Goal: Task Accomplishment & Management: Use online tool/utility

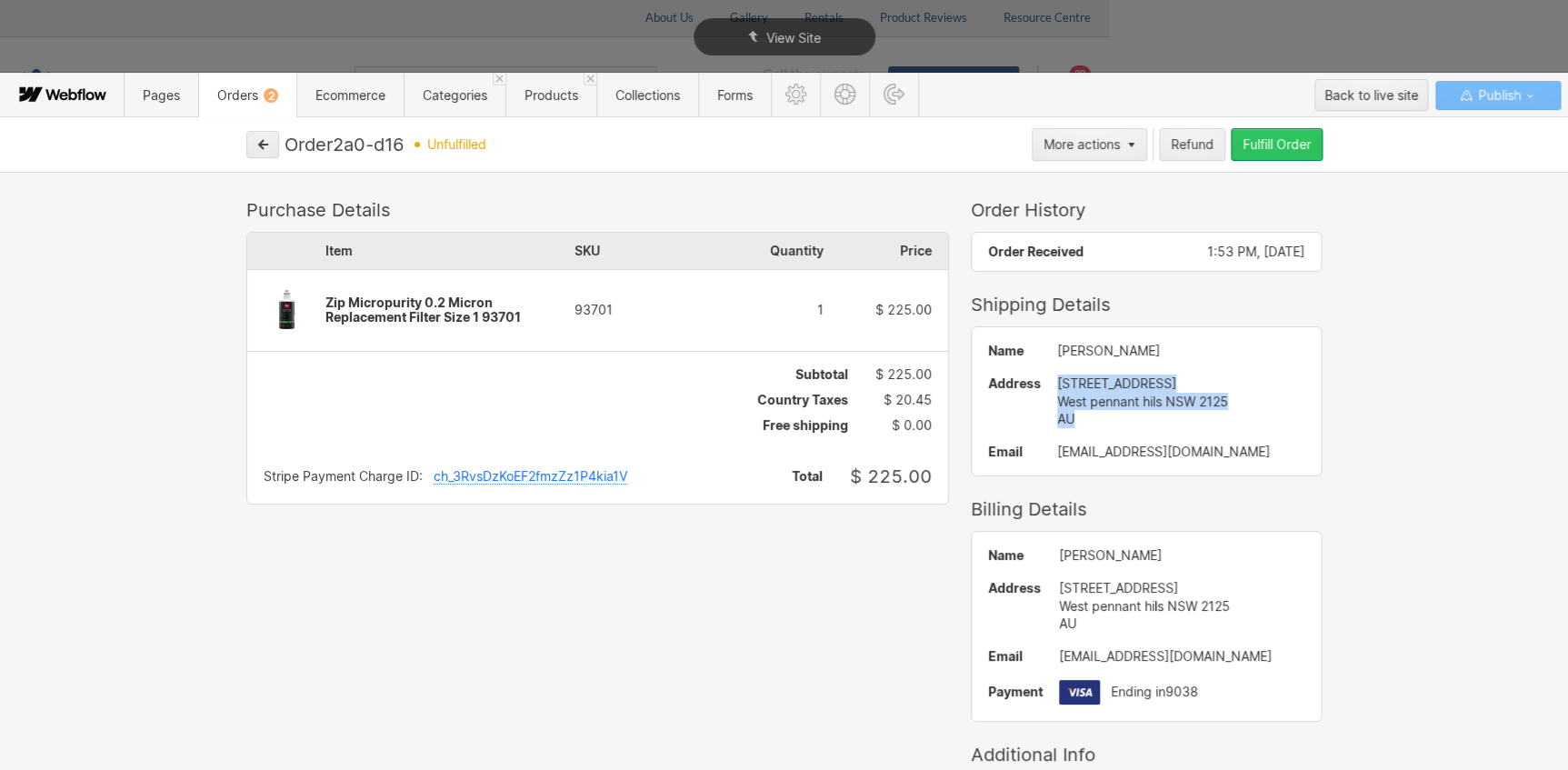
click at [1244, 138] on div "Fulfill Order" at bounding box center [1275, 144] width 68 height 15
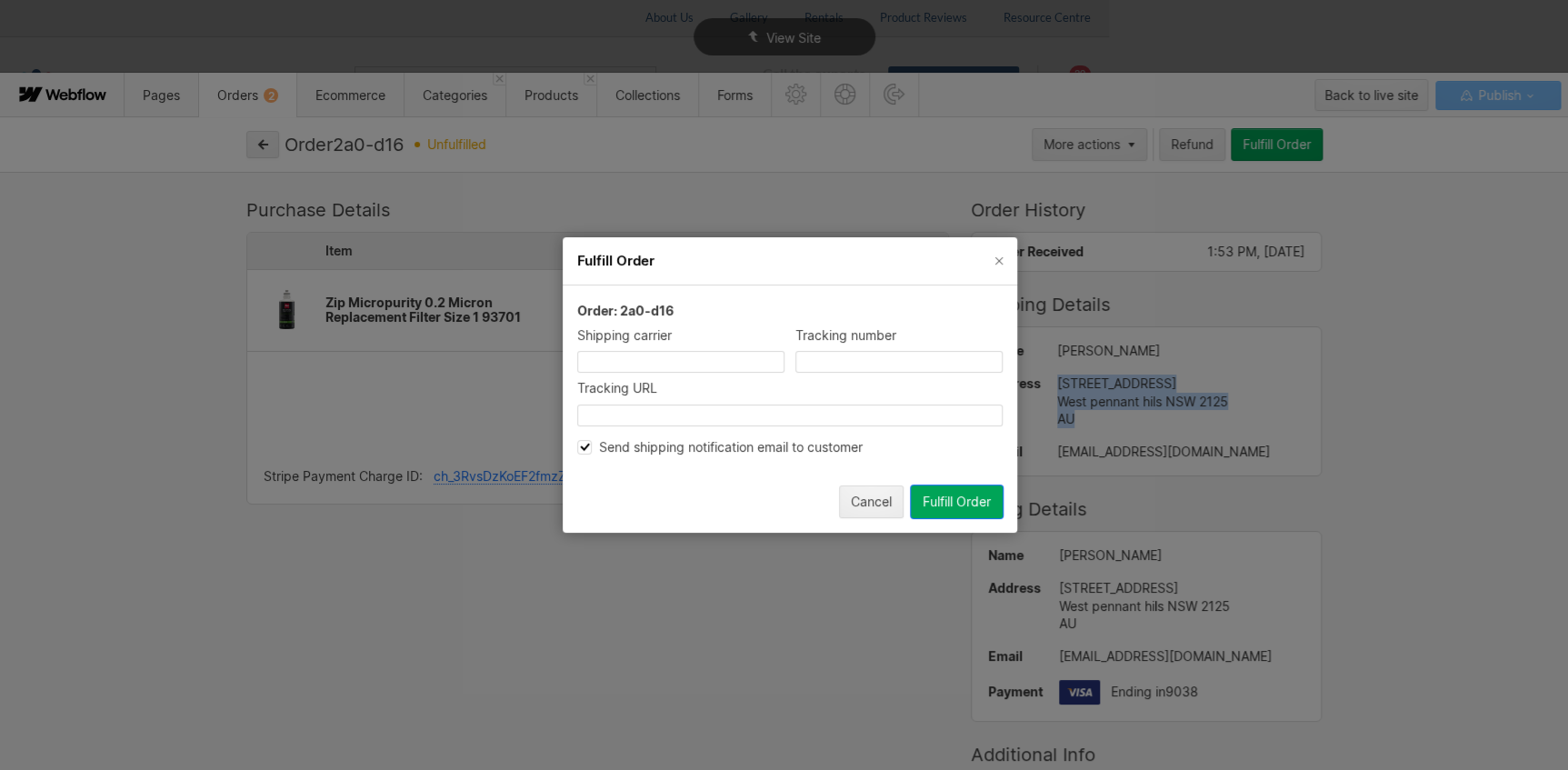
click at [766, 444] on div "Send shipping notification email to customer" at bounding box center [789, 447] width 425 height 17
click at [966, 493] on button "Fulfill Order" at bounding box center [955, 501] width 91 height 32
click at [264, 145] on div "Fulfill Order Order: 2a0-d16 Shipping carrier Tracking number Tracking URL Send…" at bounding box center [789, 385] width 1580 height 770
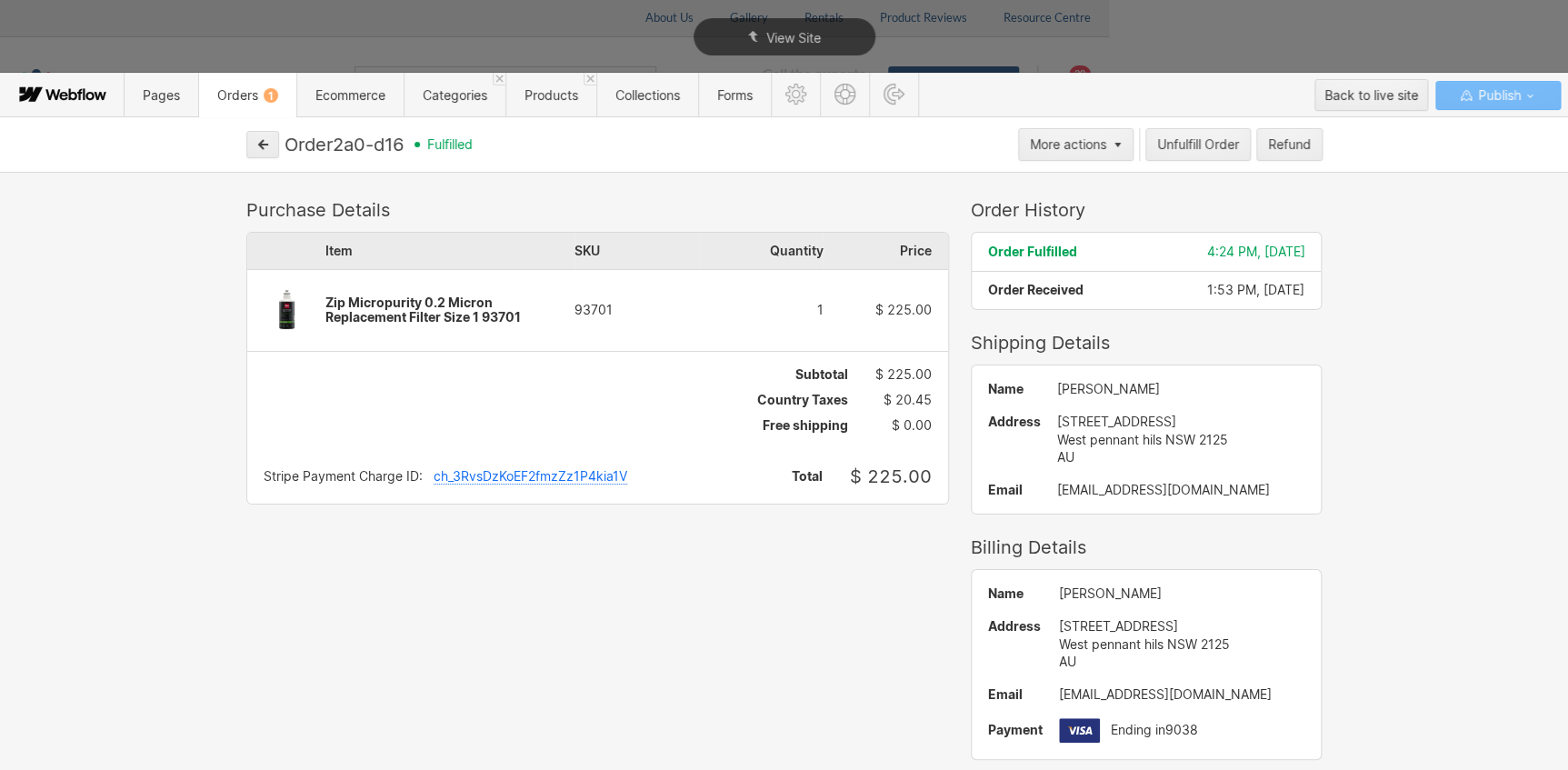
click at [264, 145] on icon "button" at bounding box center [262, 144] width 13 height 13
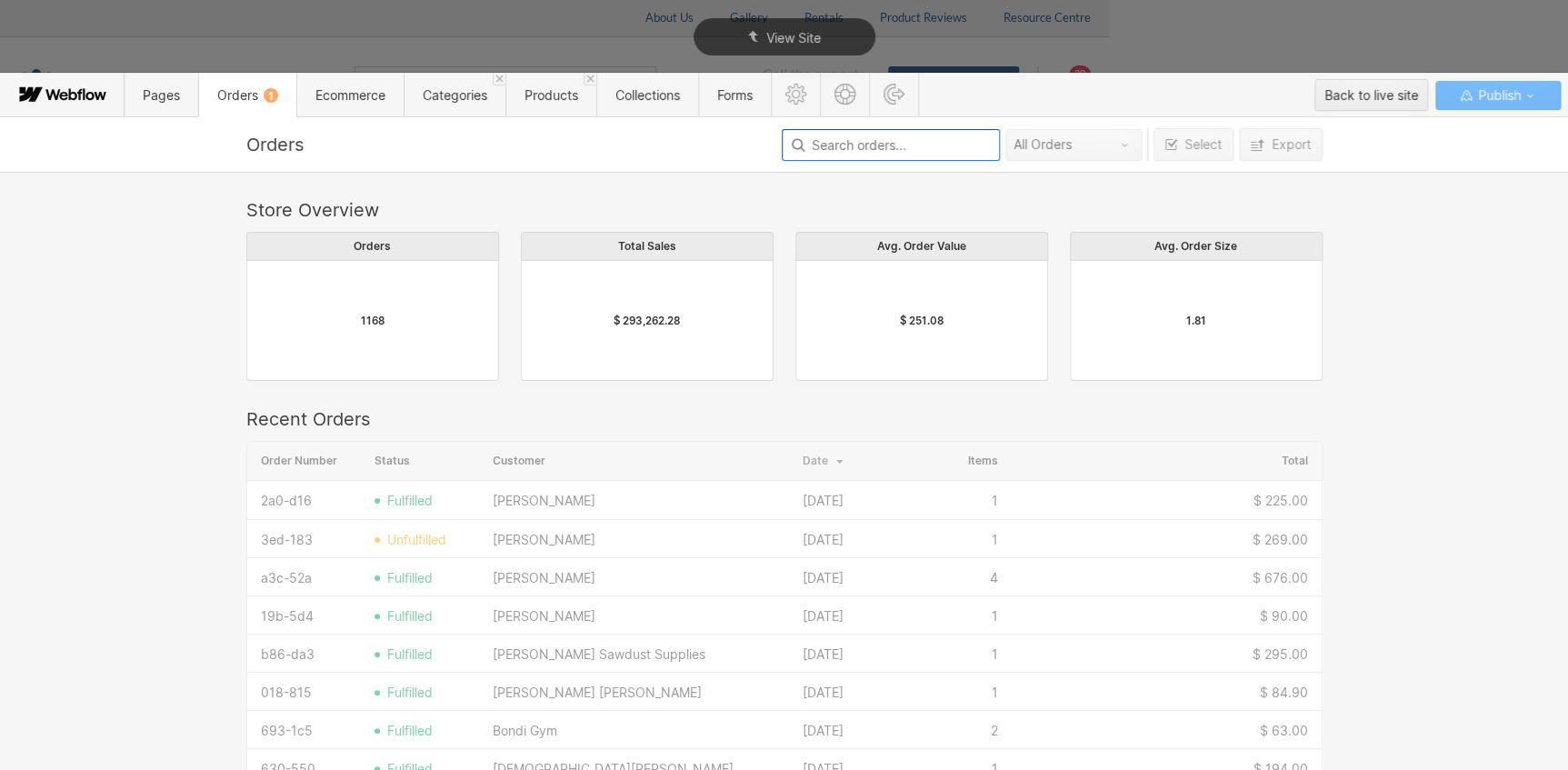
scroll to position [982, 1063]
click at [550, 538] on div "[PERSON_NAME]" at bounding box center [544, 539] width 103 height 15
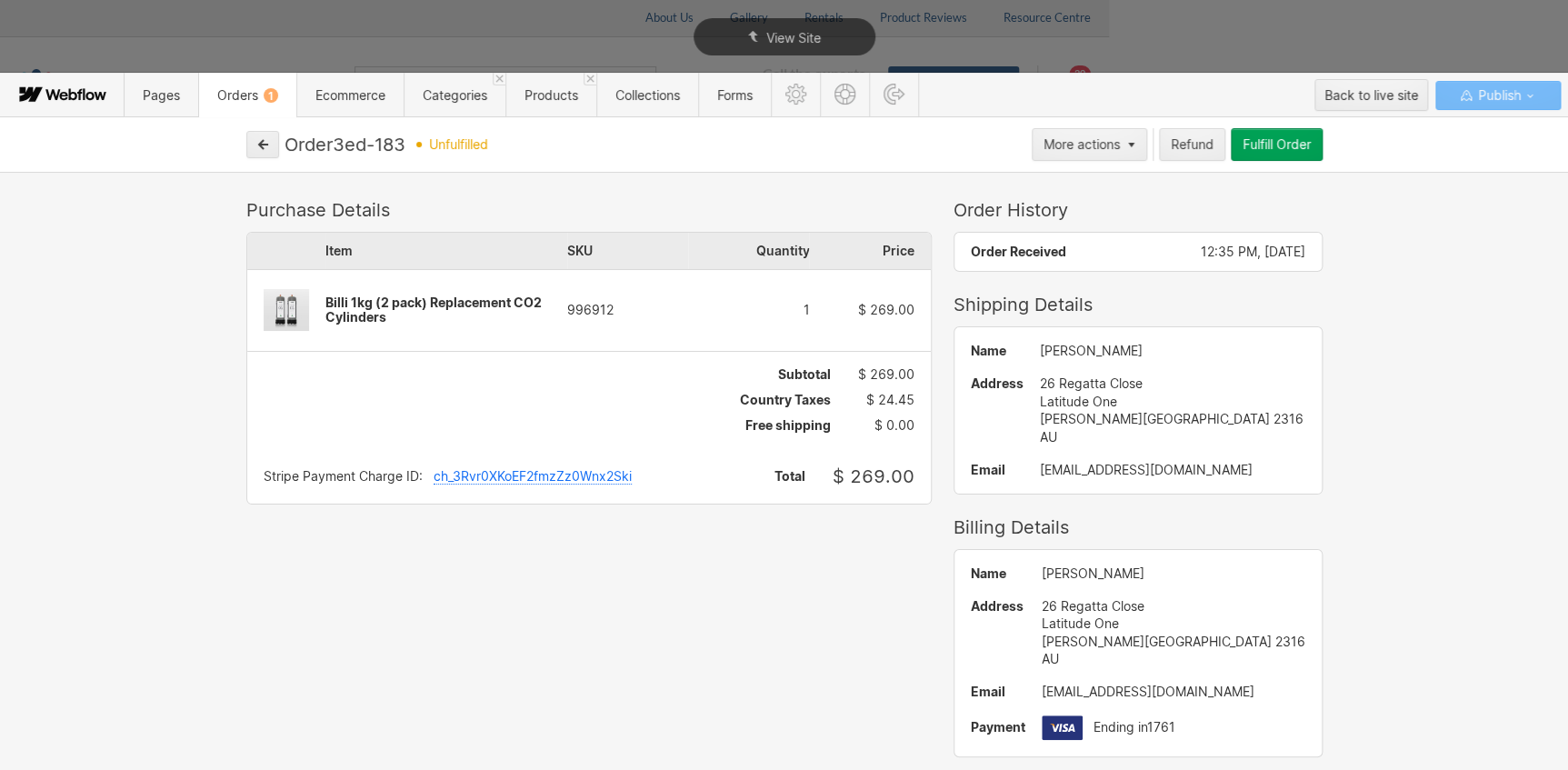
click at [550, 538] on div "Purchase Details Item SKU Quantity Price Billi 1kg (2 pack) Replacement CO2 Cyl…" at bounding box center [784, 545] width 1091 height 692
drag, startPoint x: 1065, startPoint y: 655, endPoint x: 1023, endPoint y: 613, distance: 59.4
click at [1023, 613] on div "Name [PERSON_NAME] Address [STREET_ADDRESS][PERSON_NAME] AU Email [EMAIL_ADDRES…" at bounding box center [1138, 653] width 367 height 206
copy div "26 Regatta Close Latitude One [PERSON_NAME][GEOGRAPHIC_DATA] 2316 AU"
drag, startPoint x: 1113, startPoint y: 577, endPoint x: 1029, endPoint y: 573, distance: 84.1
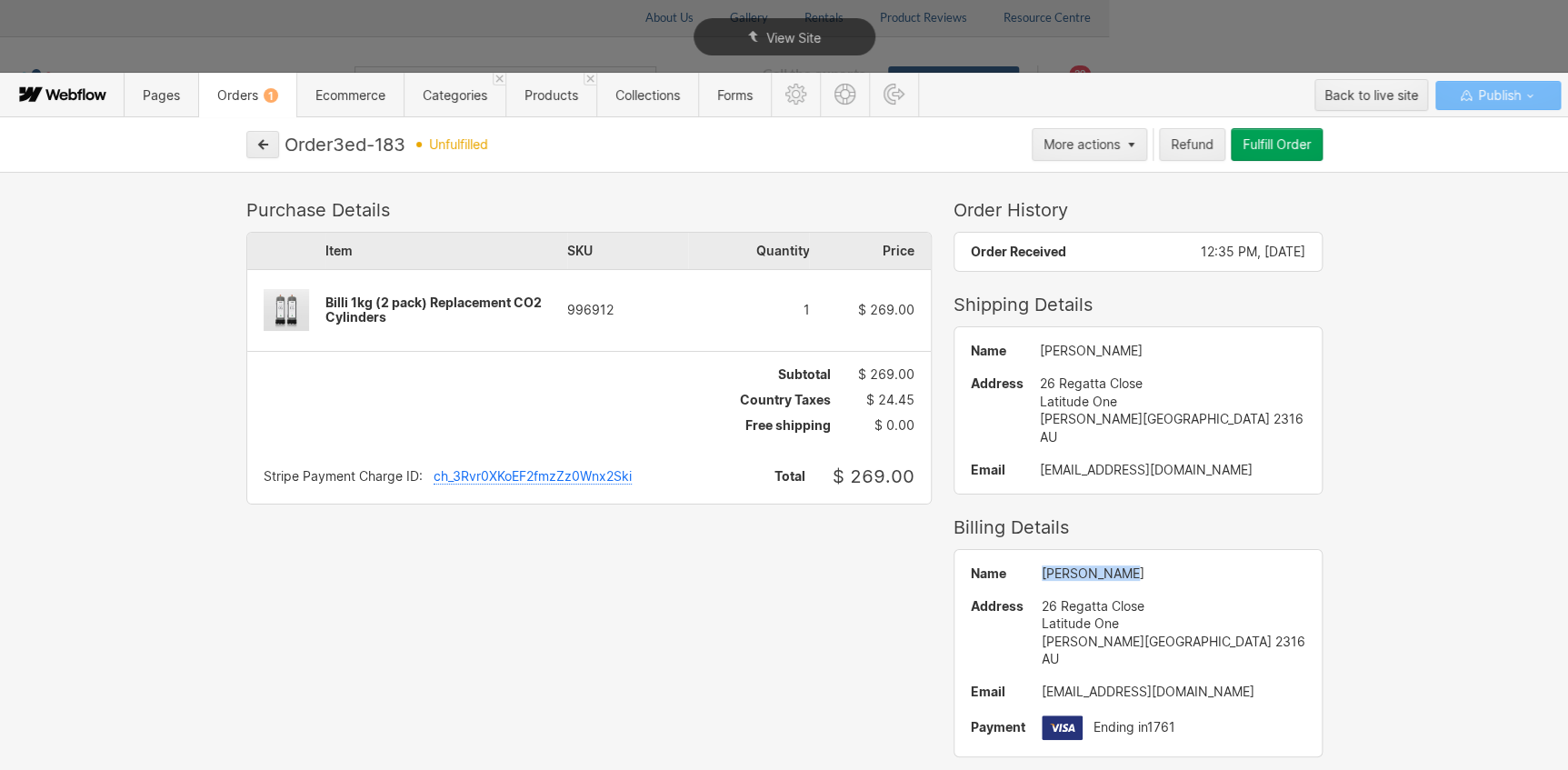
click at [1042, 573] on div "[PERSON_NAME]" at bounding box center [1173, 574] width 263 height 15
copy div "[PERSON_NAME]"
drag, startPoint x: 1165, startPoint y: 468, endPoint x: 1042, endPoint y: 472, distance: 123.1
click at [1042, 472] on div "[EMAIL_ADDRESS][DOMAIN_NAME]" at bounding box center [1172, 469] width 265 height 15
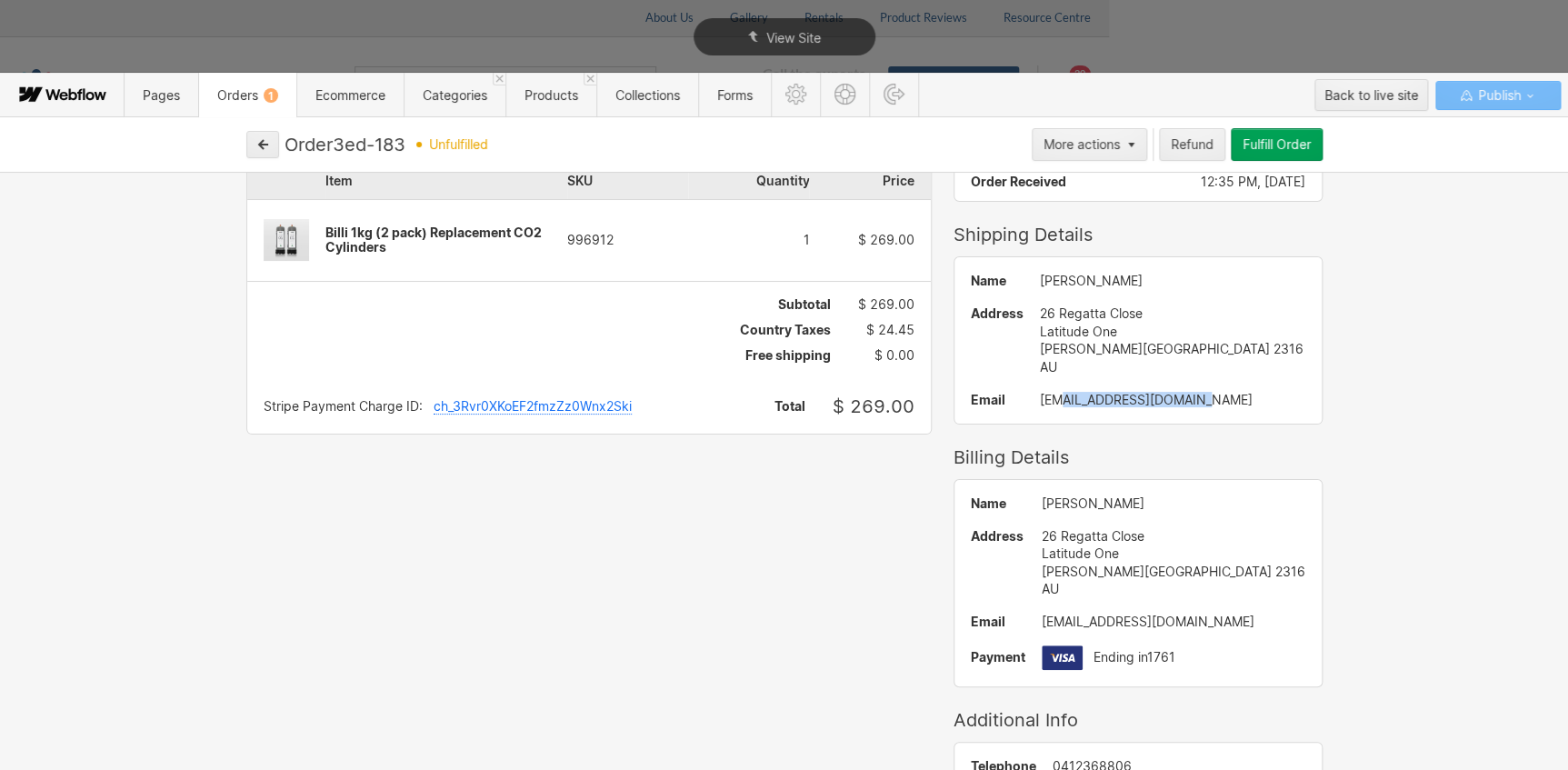
scroll to position [138, 0]
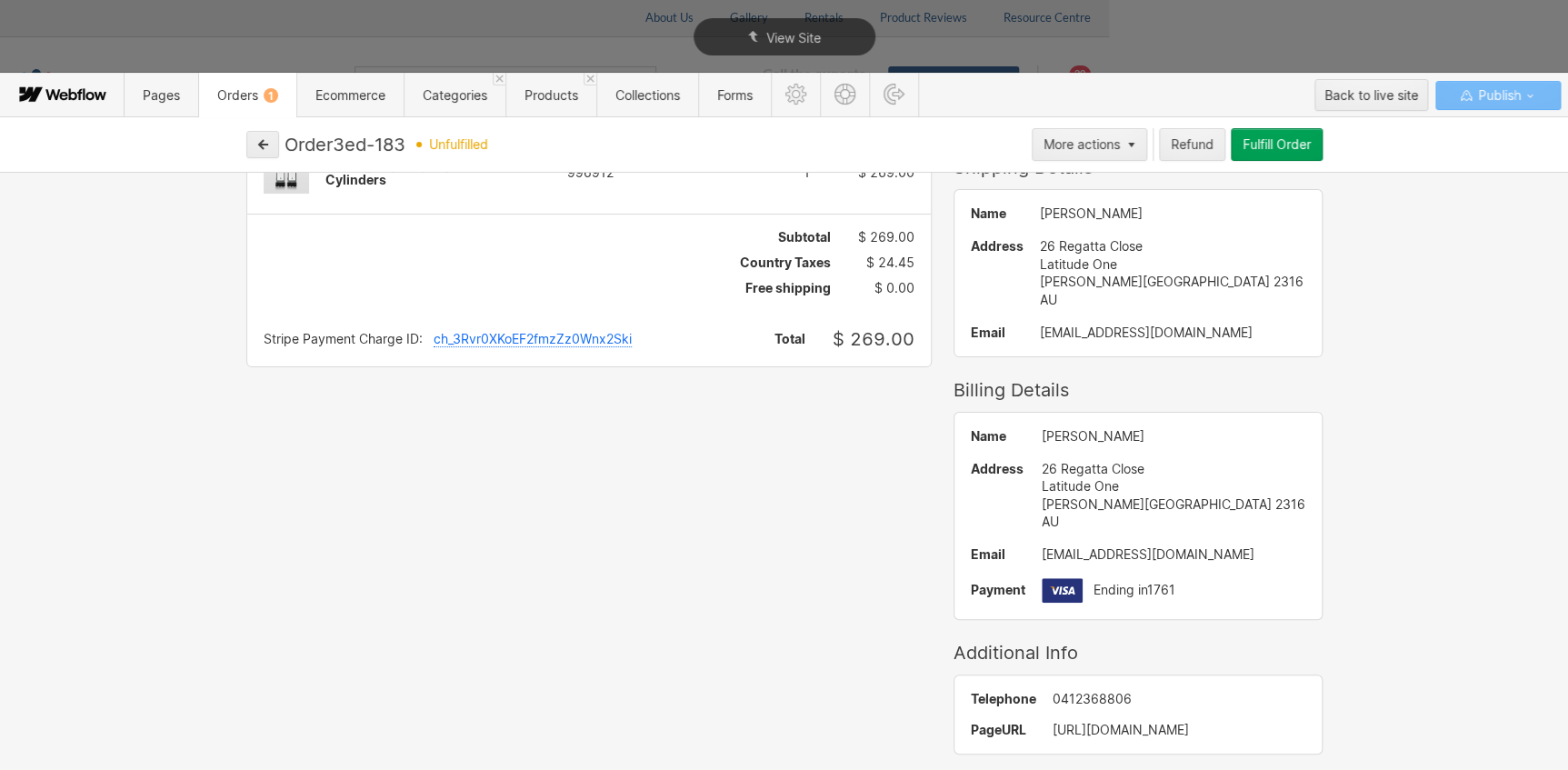
click at [1109, 698] on div "0412368806" at bounding box center [1178, 698] width 252 height 15
copy div "0412368806"
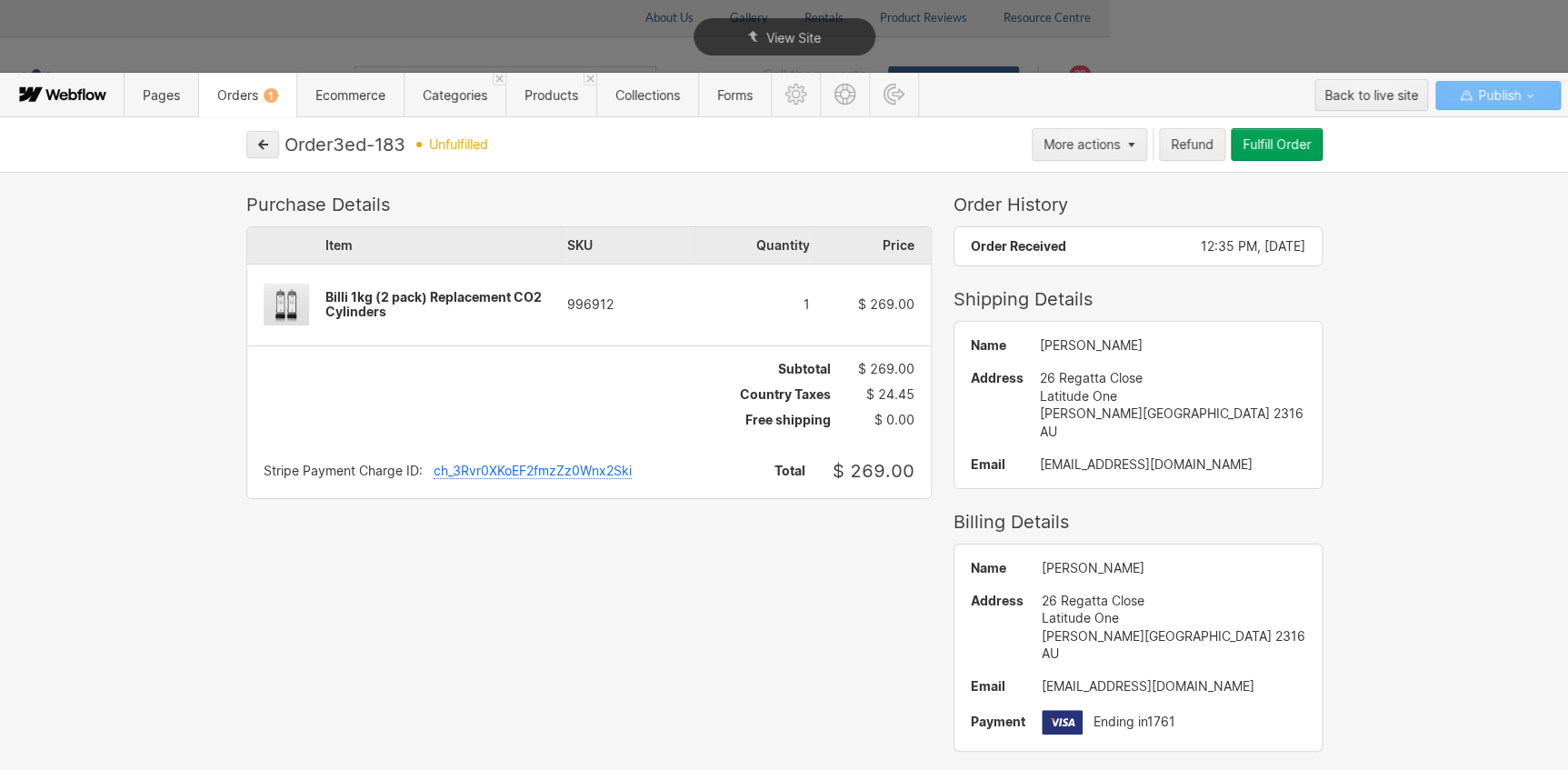
scroll to position [0, 0]
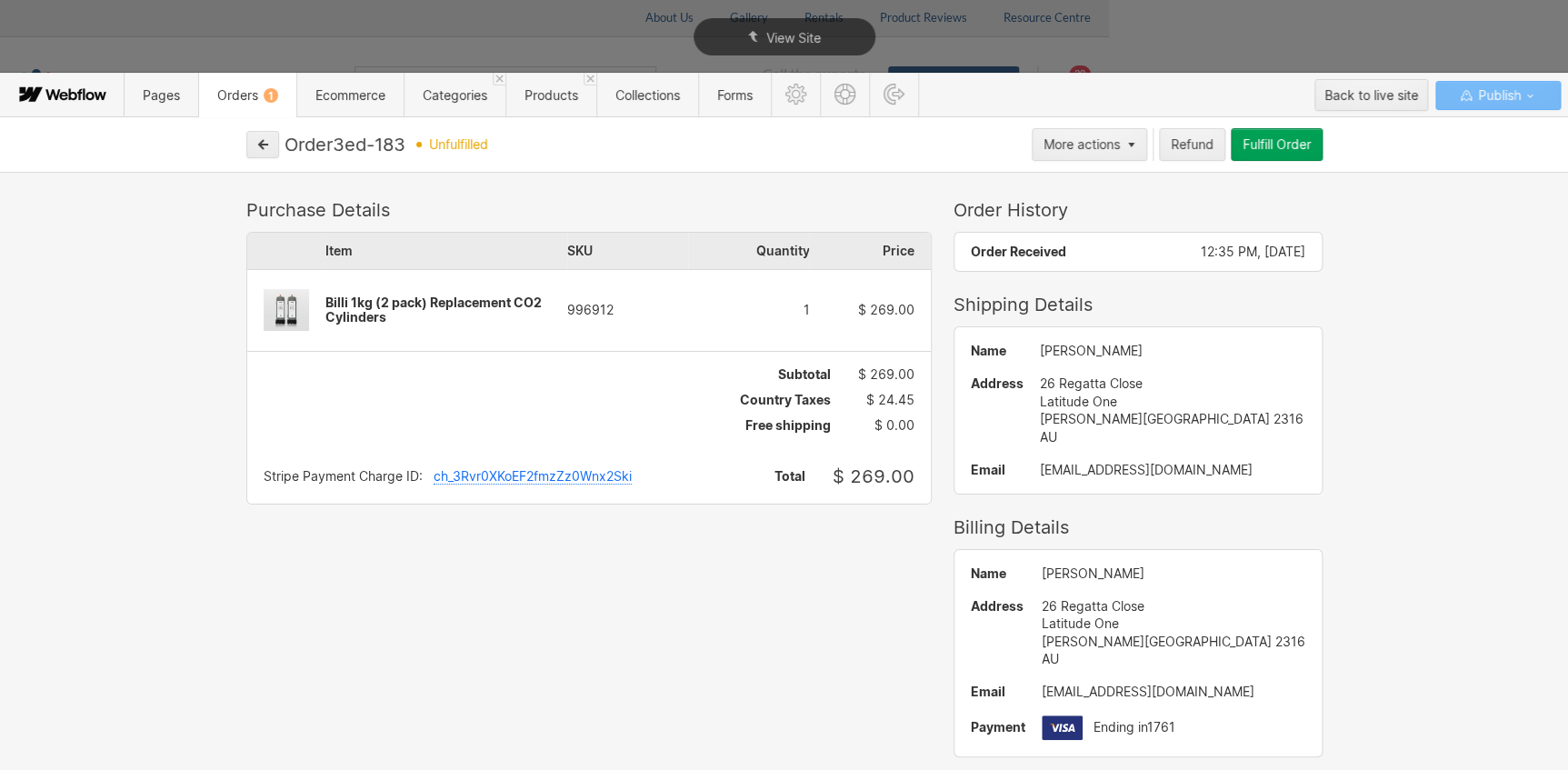
click at [1286, 129] on button "Fulfill Order" at bounding box center [1275, 143] width 91 height 32
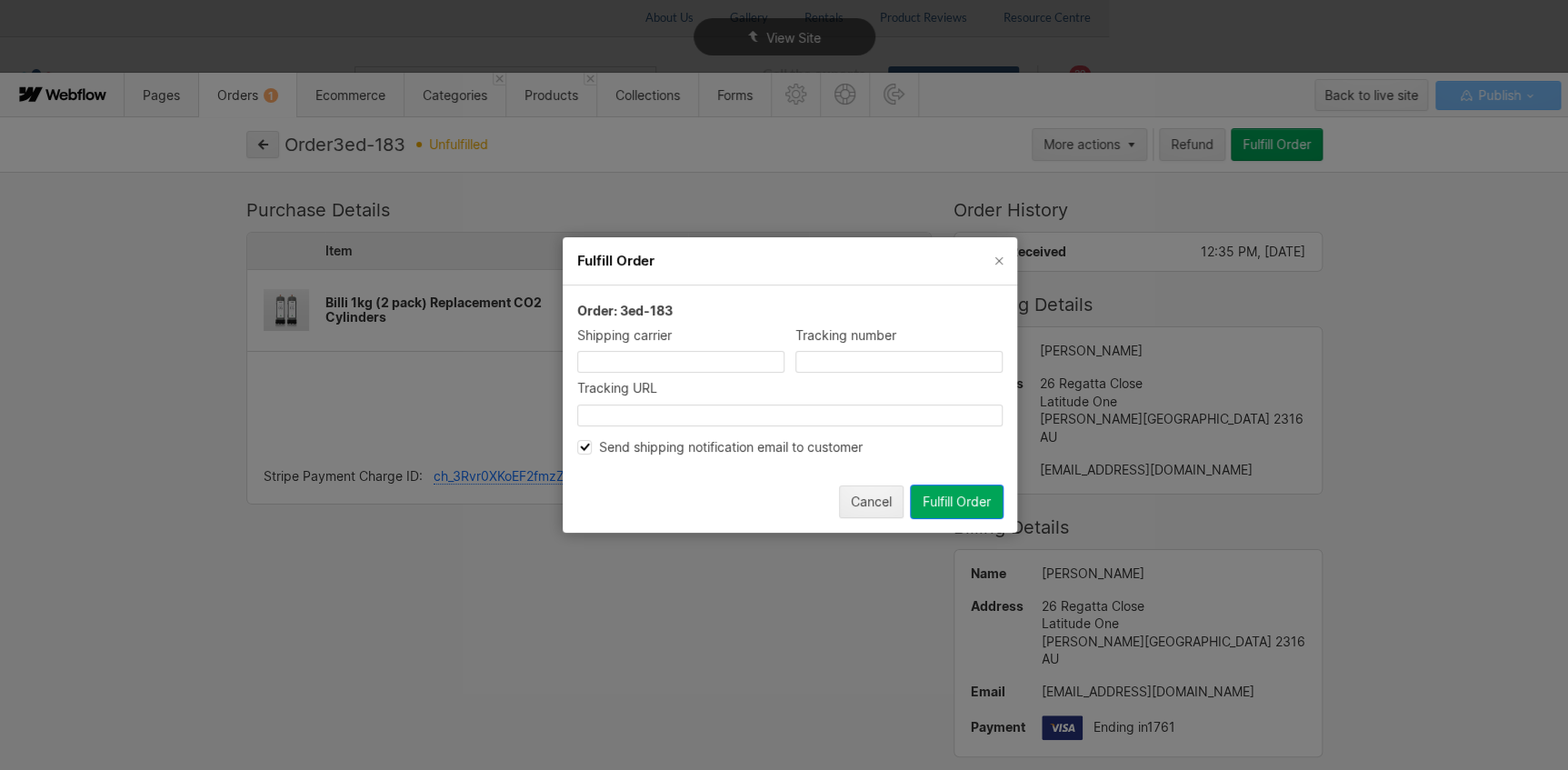
click at [673, 442] on div "Send shipping notification email to customer" at bounding box center [789, 447] width 425 height 17
click at [995, 499] on button "Fulfill Order" at bounding box center [955, 501] width 91 height 32
